Goal: Task Accomplishment & Management: Manage account settings

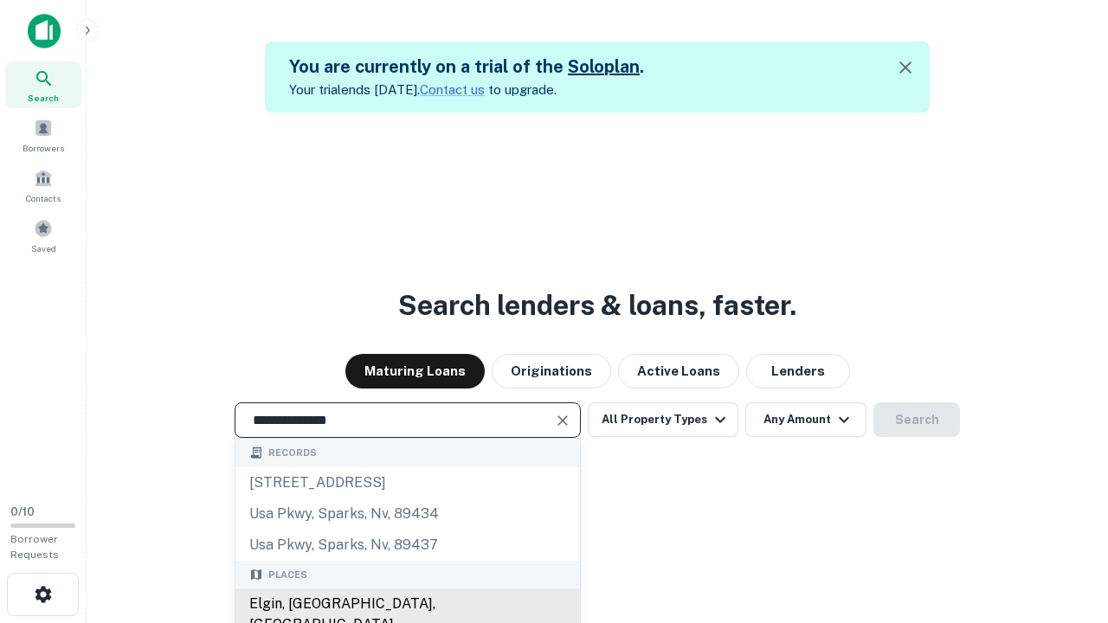
click at [407, 604] on div "Elgin, [GEOGRAPHIC_DATA], [GEOGRAPHIC_DATA]" at bounding box center [407, 615] width 345 height 52
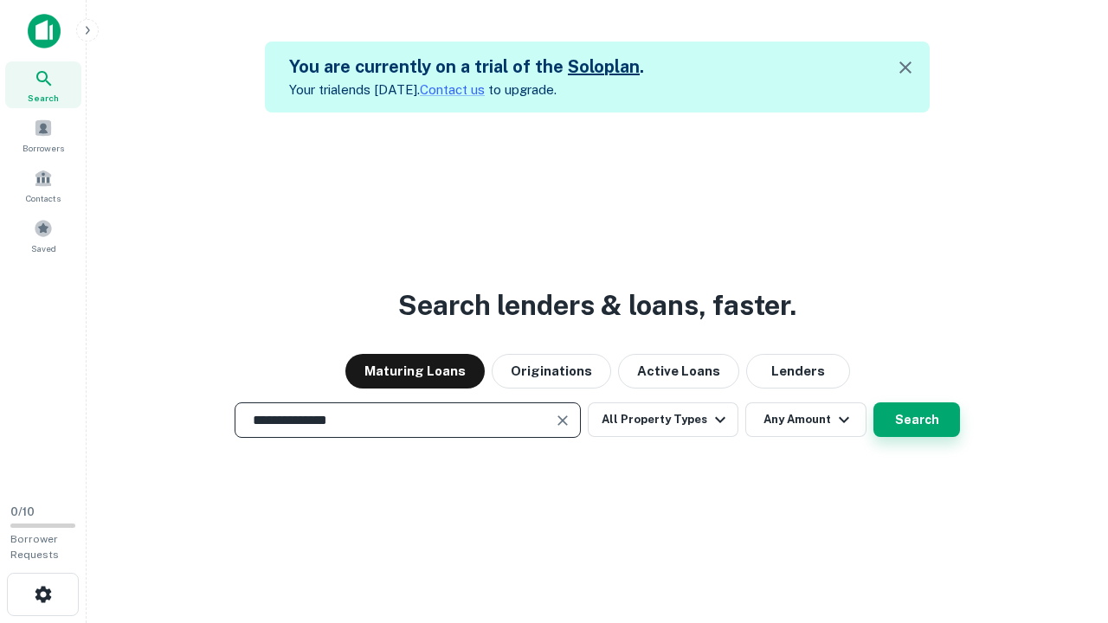
type input "**********"
click at [917, 420] on button "Search" at bounding box center [916, 420] width 87 height 35
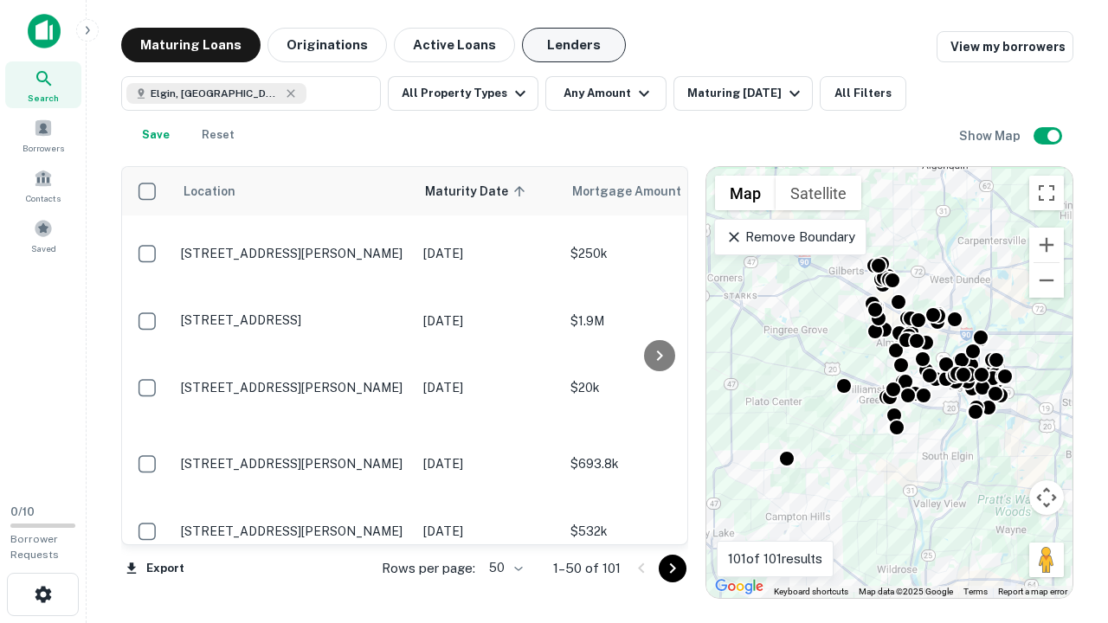
click at [574, 45] on button "Lenders" at bounding box center [574, 45] width 104 height 35
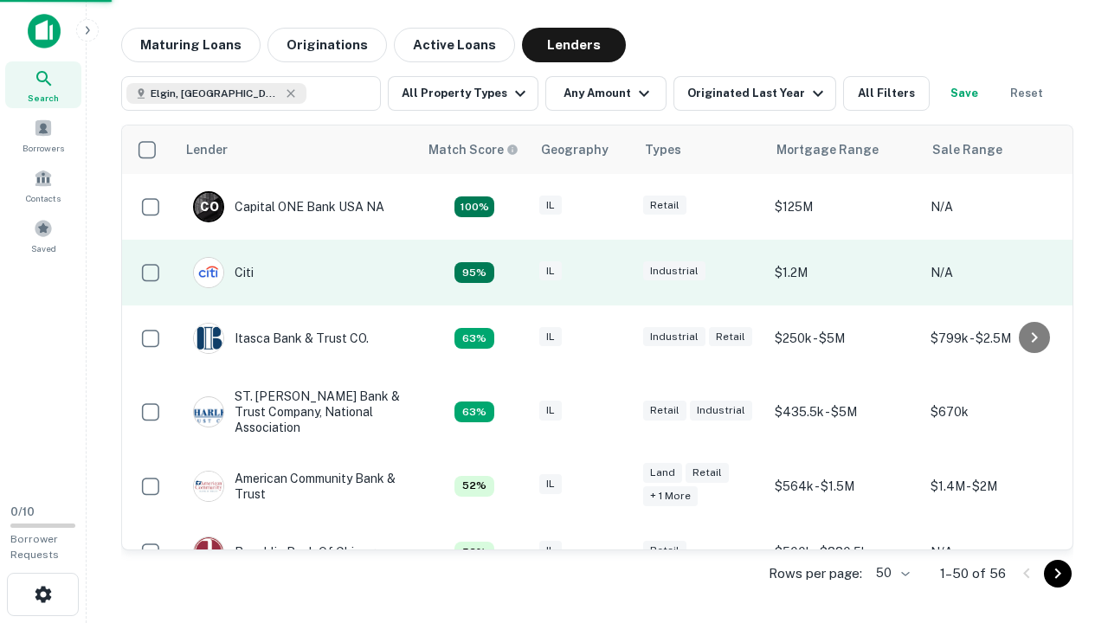
click at [615, 273] on div "IL" at bounding box center [582, 272] width 87 height 23
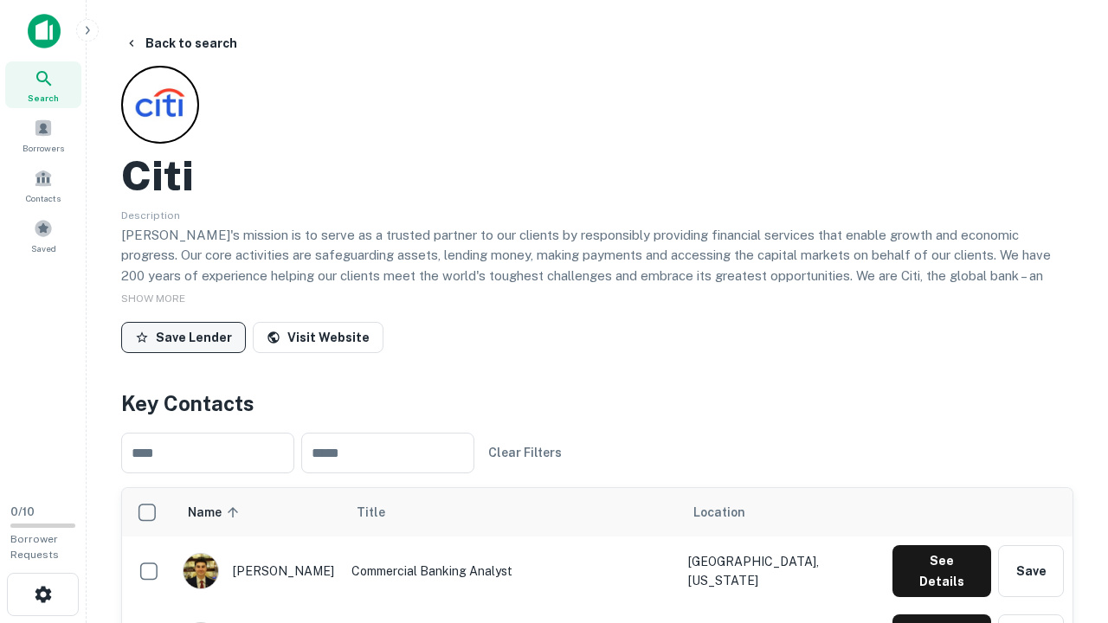
click at [184, 337] on button "Save Lender" at bounding box center [183, 337] width 125 height 31
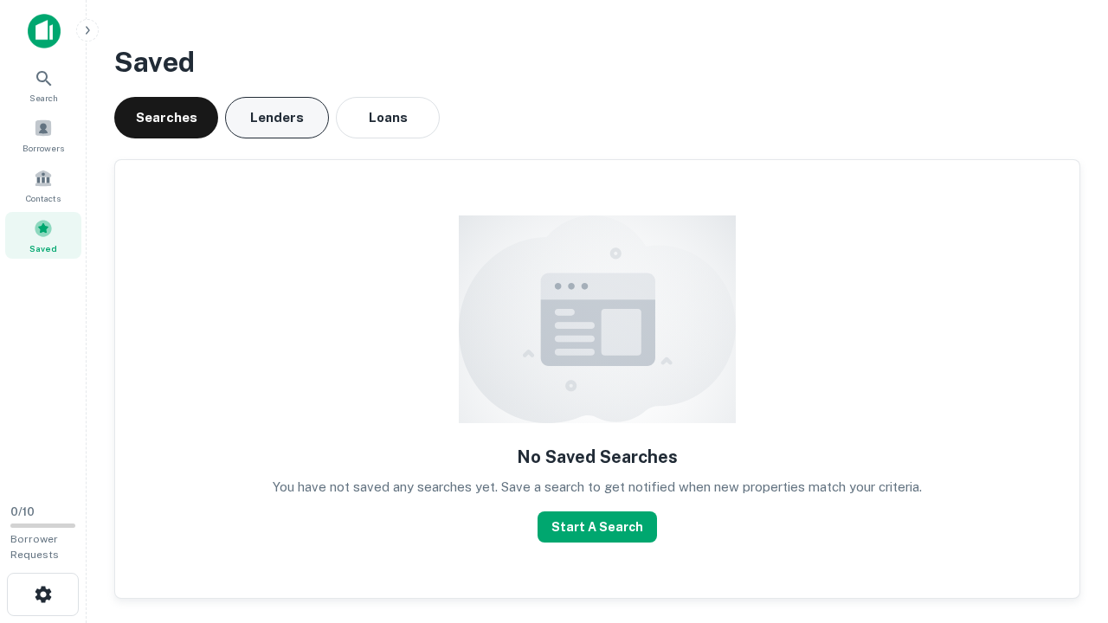
click at [277, 118] on button "Lenders" at bounding box center [277, 118] width 104 height 42
